Goal: Find contact information: Find contact information

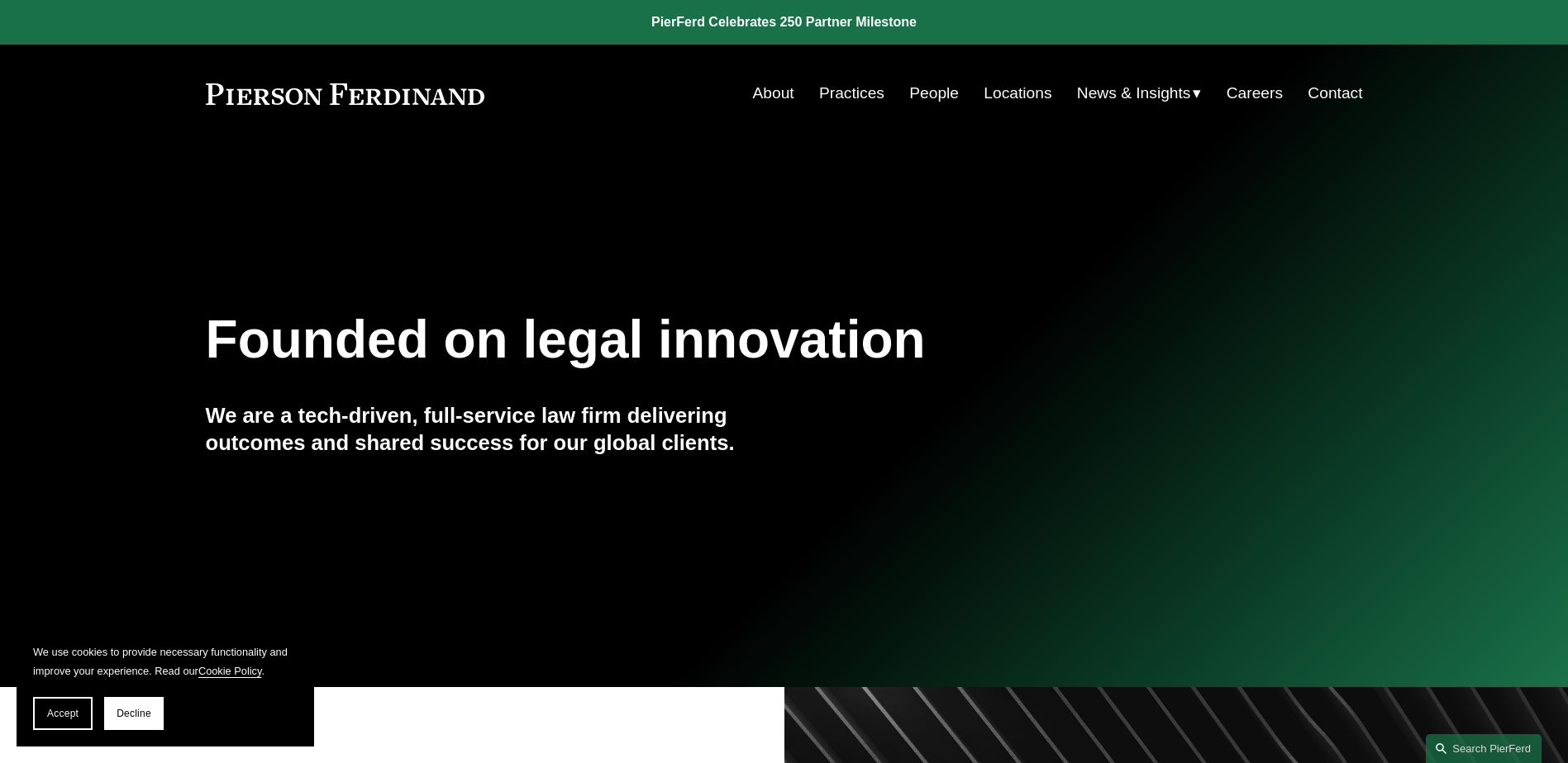
click at [1020, 98] on link "Locations" at bounding box center [1018, 93] width 68 height 31
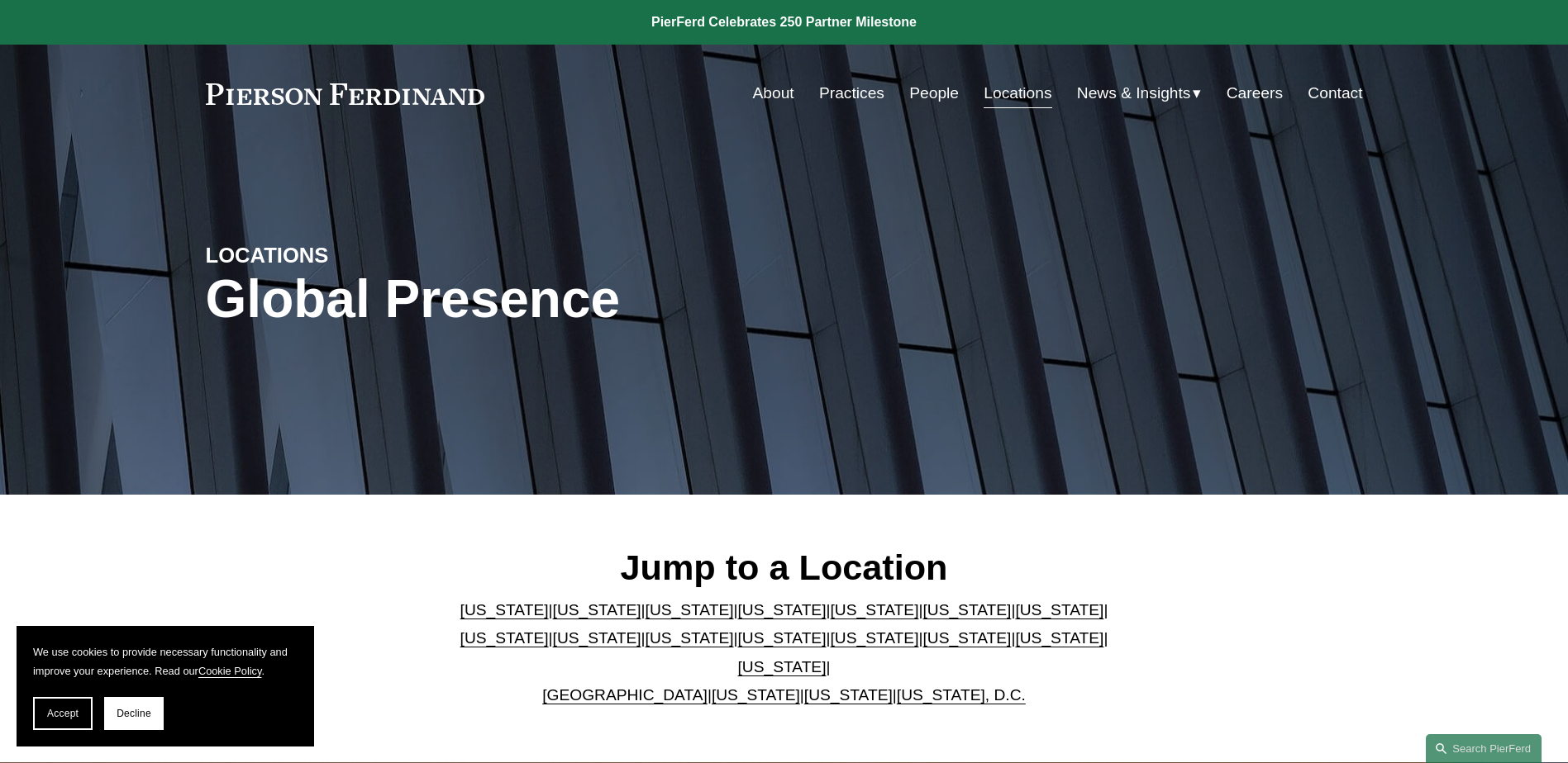
click at [574, 611] on link "[US_STATE]" at bounding box center [597, 610] width 88 height 17
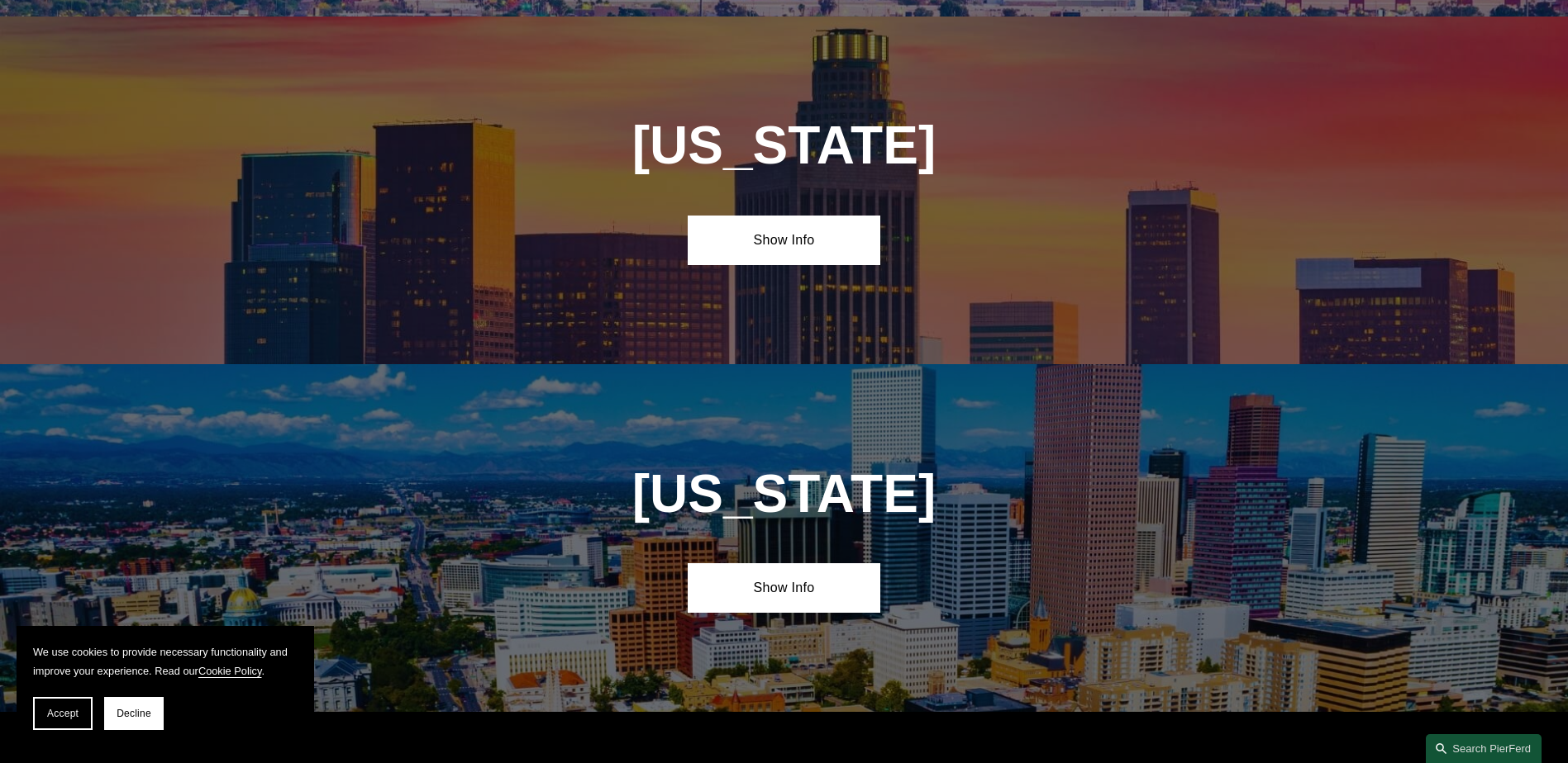
scroll to position [1097, 0]
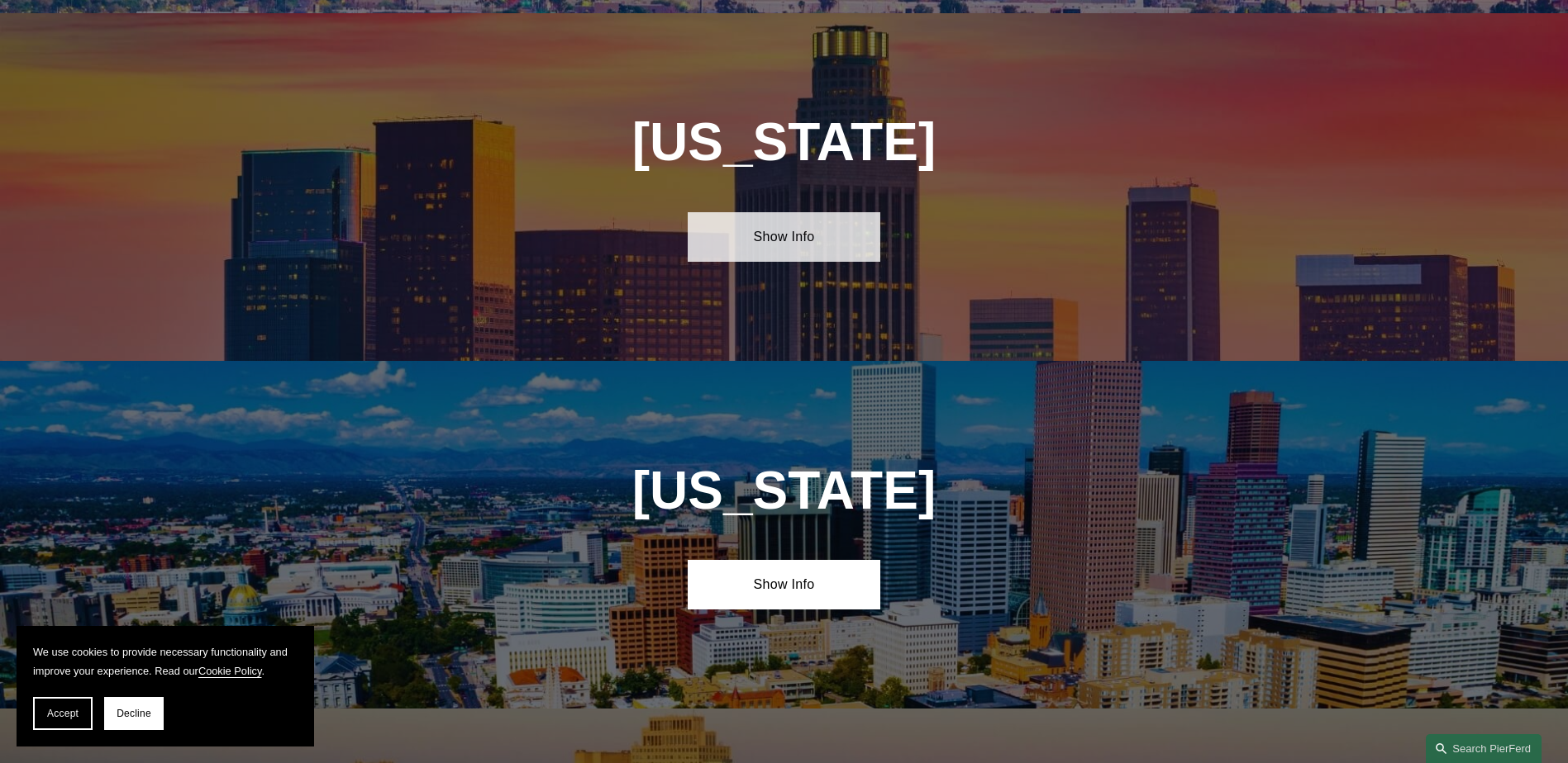
click at [772, 240] on link "Show Info" at bounding box center [783, 237] width 192 height 49
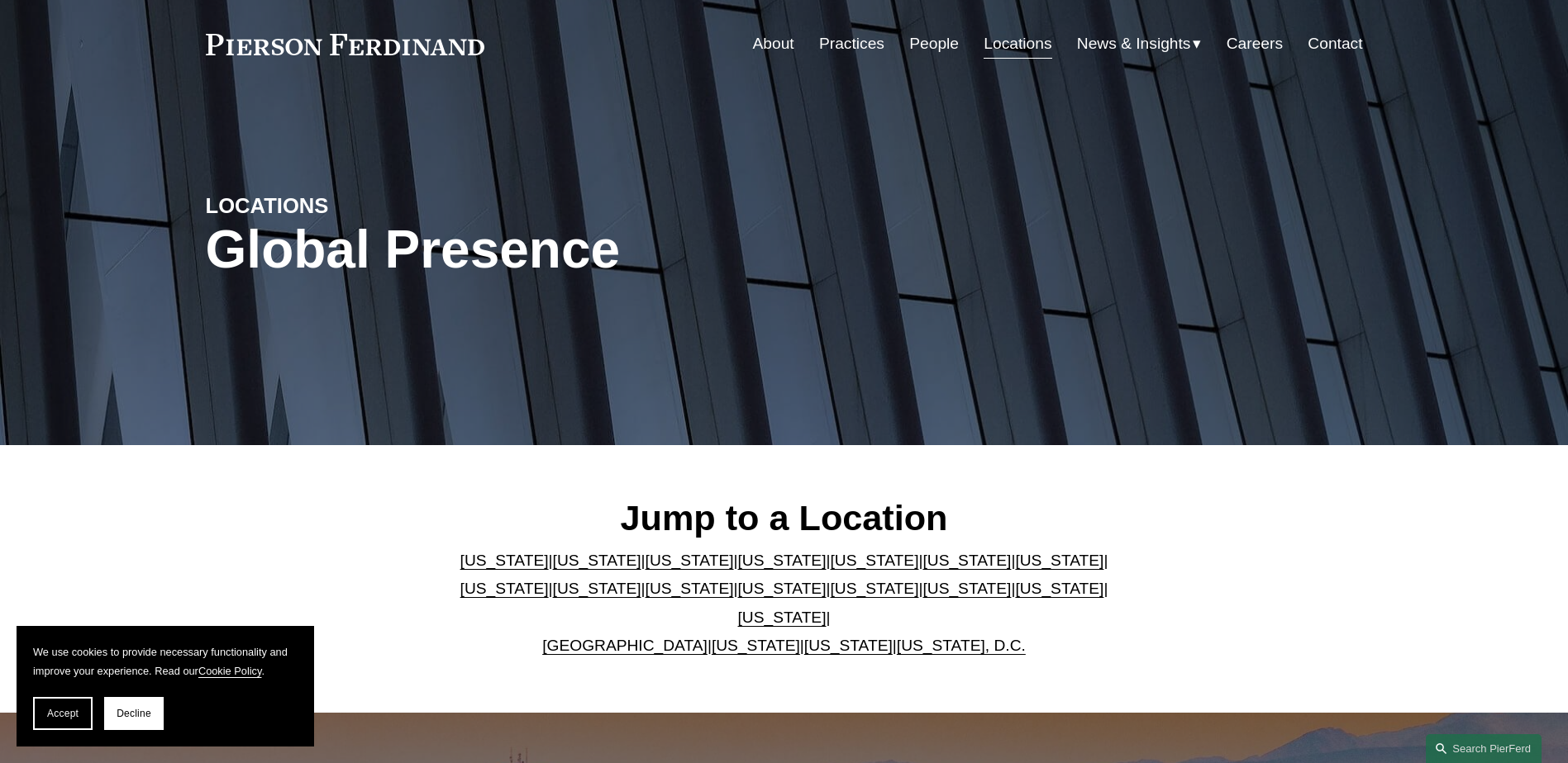
scroll to position [0, 0]
